Goal: Book appointment/travel/reservation

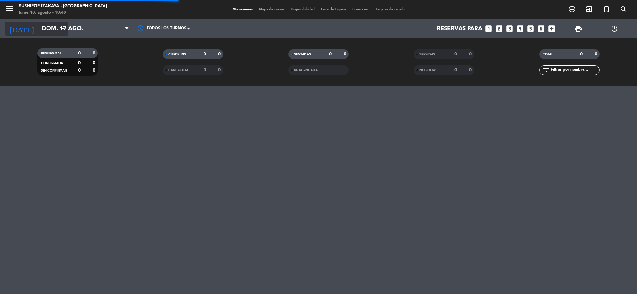
click at [57, 30] on input "dom. 17 ago." at bounding box center [76, 28] width 75 height 13
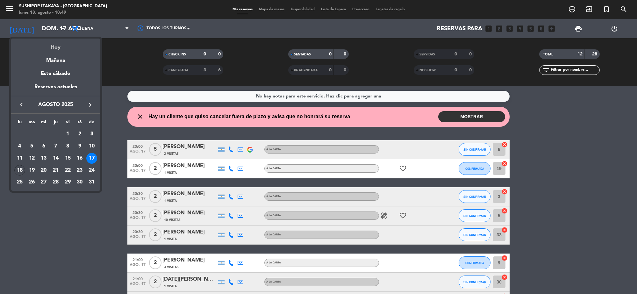
click at [64, 46] on div "Hoy" at bounding box center [55, 45] width 89 height 13
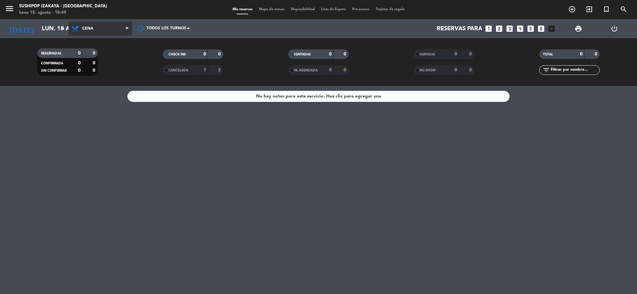
click at [109, 31] on span "Cena" at bounding box center [100, 29] width 64 height 14
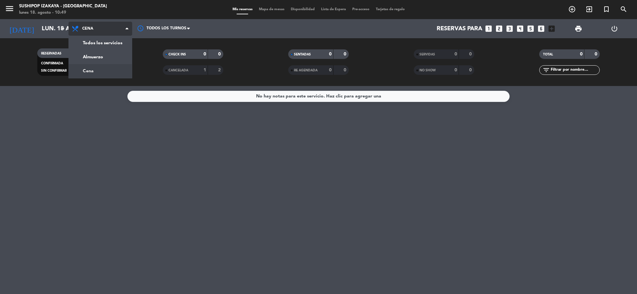
click at [109, 31] on span "Cena" at bounding box center [100, 29] width 64 height 14
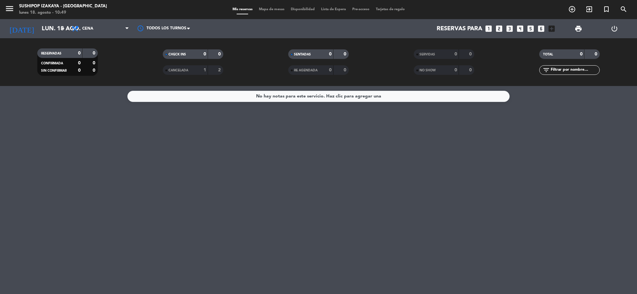
click at [109, 36] on div "Todos los servicios Almuerzo Cena Cena Todos los servicios Almuerzo Cena" at bounding box center [100, 28] width 64 height 19
click at [111, 22] on span "Cena" at bounding box center [100, 29] width 64 height 14
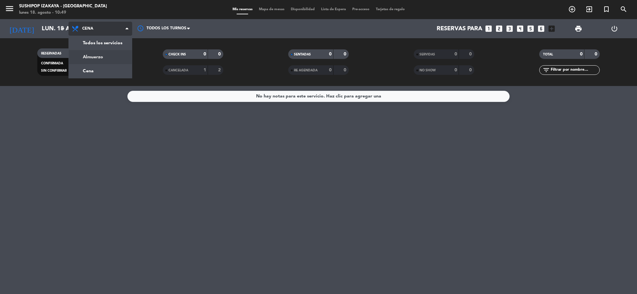
click at [103, 56] on div "menu Sushipop Izakaya - [GEOGRAPHIC_DATA] [DATE] 18. agosto - 10:49 Mis reserva…" at bounding box center [318, 43] width 637 height 86
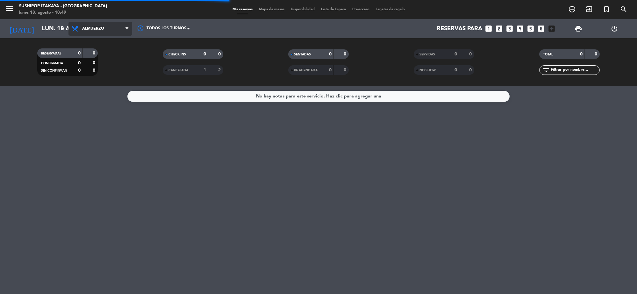
click at [104, 31] on span "Almuerzo" at bounding box center [93, 28] width 22 height 4
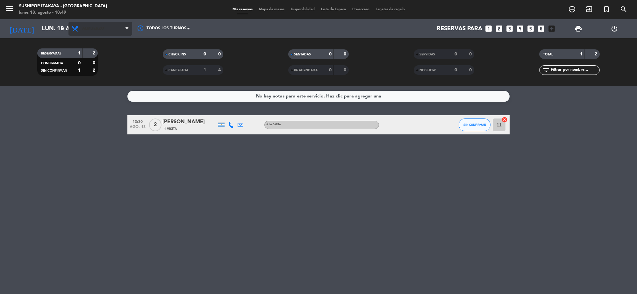
click at [98, 31] on span "Almuerzo" at bounding box center [100, 29] width 64 height 14
click at [89, 67] on div "menu Sushipop Izakaya - [GEOGRAPHIC_DATA] [DATE] 18. agosto - 10:49 Mis reserva…" at bounding box center [318, 43] width 637 height 86
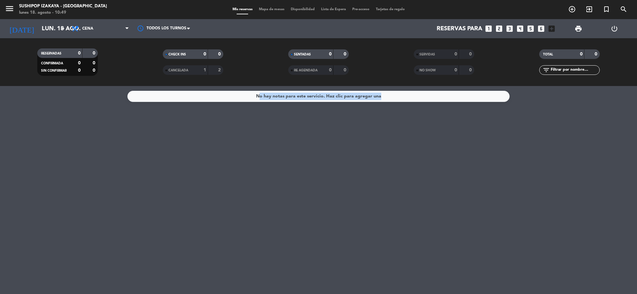
drag, startPoint x: 123, startPoint y: 121, endPoint x: 252, endPoint y: 185, distance: 144.4
click at [255, 189] on div "No hay notas para este servicio. Haz clic para agregar una" at bounding box center [318, 190] width 637 height 208
click at [252, 184] on div "No hay notas para este servicio. Haz clic para agregar una" at bounding box center [318, 190] width 637 height 208
click at [39, 23] on input "lun. 18 ago." at bounding box center [76, 28] width 75 height 13
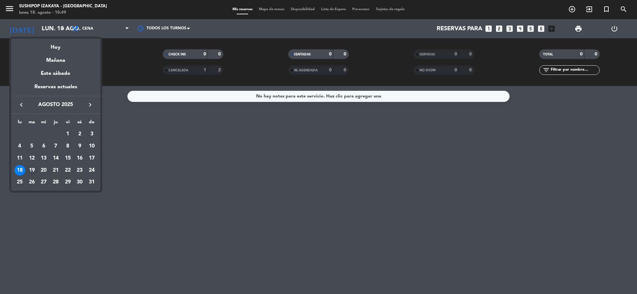
click at [30, 166] on div "19" at bounding box center [31, 170] width 11 height 11
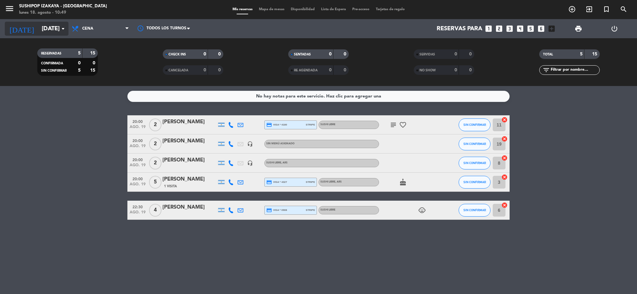
click at [41, 30] on input "[DATE]" at bounding box center [76, 28] width 75 height 13
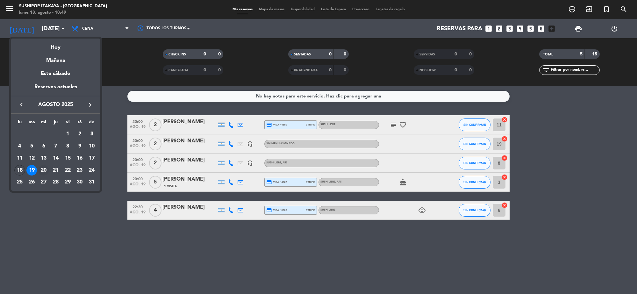
click at [45, 169] on div "20" at bounding box center [43, 170] width 11 height 11
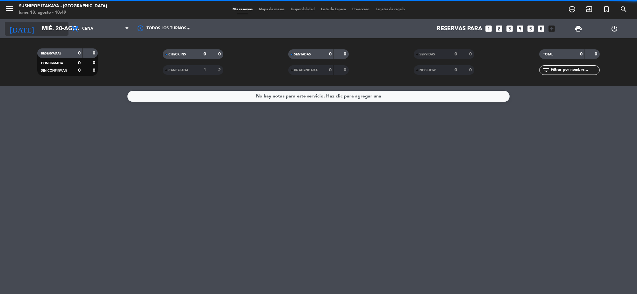
click at [42, 25] on input "mié. 20 ago." at bounding box center [76, 28] width 75 height 13
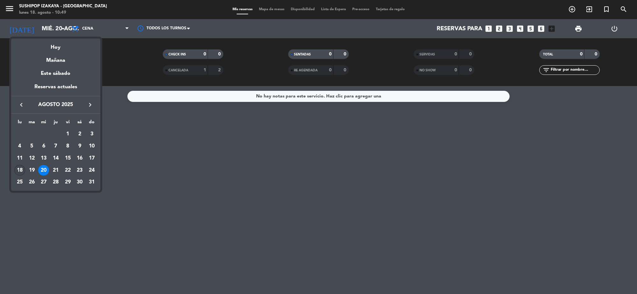
click at [18, 168] on div "18" at bounding box center [19, 170] width 11 height 11
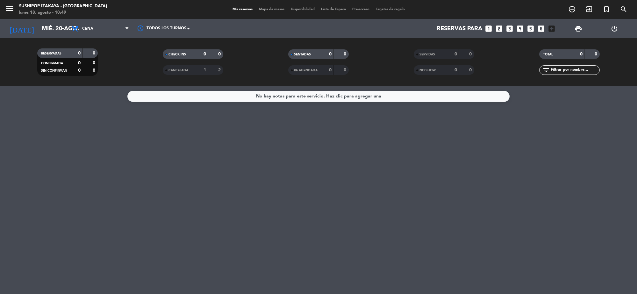
type input "lun. 18 ago."
